Goal: Find specific fact: Find contact information

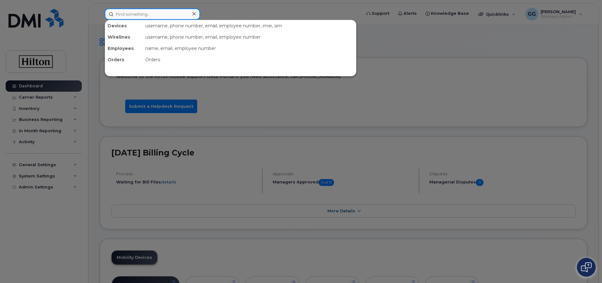
click at [123, 14] on input at bounding box center [152, 13] width 95 height 11
paste input "[PHONE_NUMBER]"
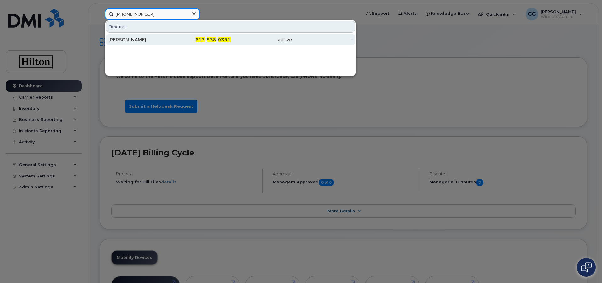
type input "[PHONE_NUMBER]"
click at [210, 37] on div "617 - 538 - 0391" at bounding box center [200, 39] width 61 height 6
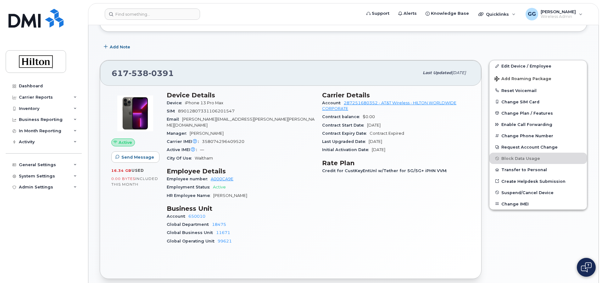
scroll to position [126, 0]
